Goal: Find specific page/section: Find specific page/section

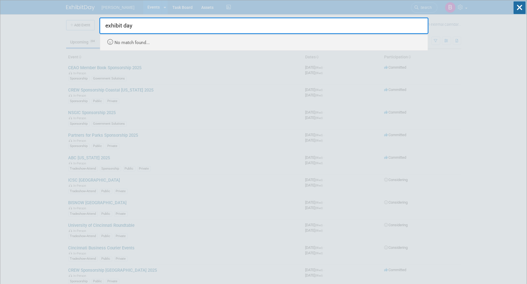
drag, startPoint x: 379, startPoint y: 21, endPoint x: 68, endPoint y: -9, distance: 313.1
click at [68, 0] on html "[PERSON_NAME] Events Add Event Bulk Upload Events Shareable Event Boards Recent…" at bounding box center [263, 142] width 527 height 284
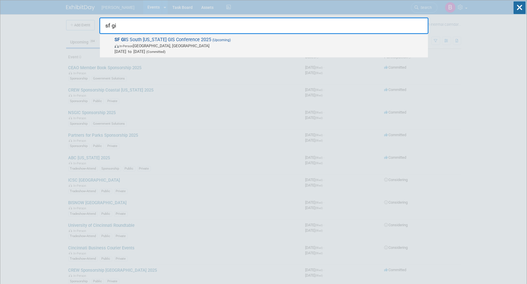
type input "sf gi"
click at [351, 34] on div "SF GI S South [US_STATE] GIS Conference 2025 (Upcoming) In-Person [GEOGRAPHIC_D…" at bounding box center [264, 45] width 328 height 23
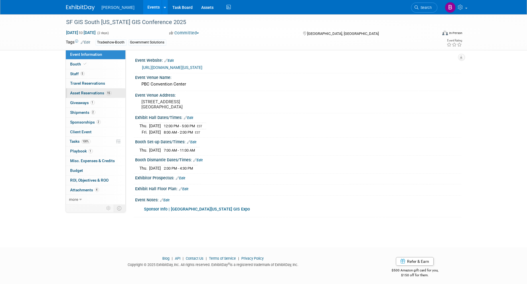
drag, startPoint x: 90, startPoint y: 96, endPoint x: 116, endPoint y: 96, distance: 25.5
click at [90, 95] on link "15 Asset Reservations 15" at bounding box center [96, 92] width 60 height 9
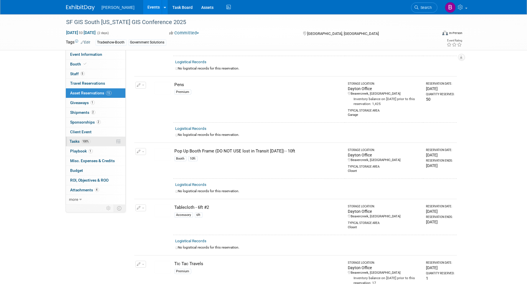
scroll to position [636, 0]
